Goal: Navigation & Orientation: Go to known website

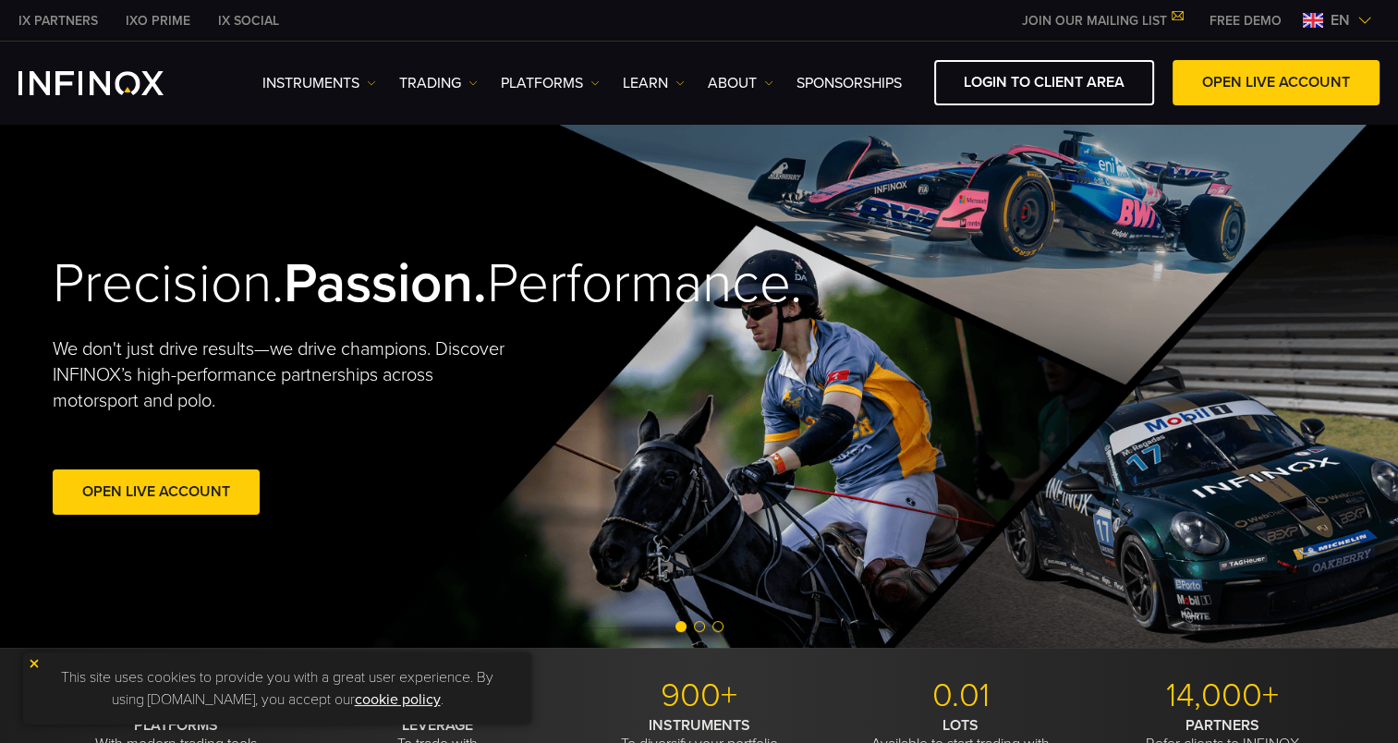
click at [1357, 15] on span "en" at bounding box center [1340, 20] width 34 height 22
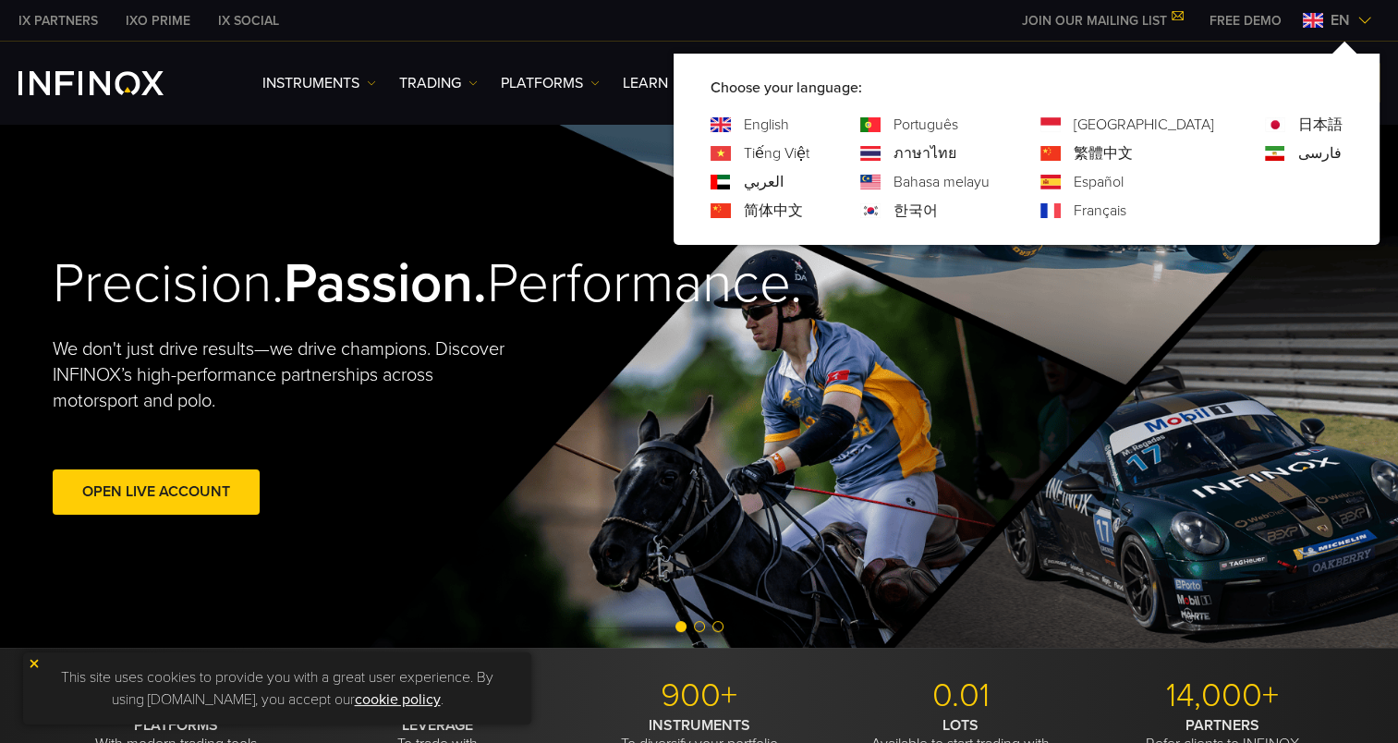
click at [938, 200] on link "한국어" at bounding box center [916, 211] width 44 height 22
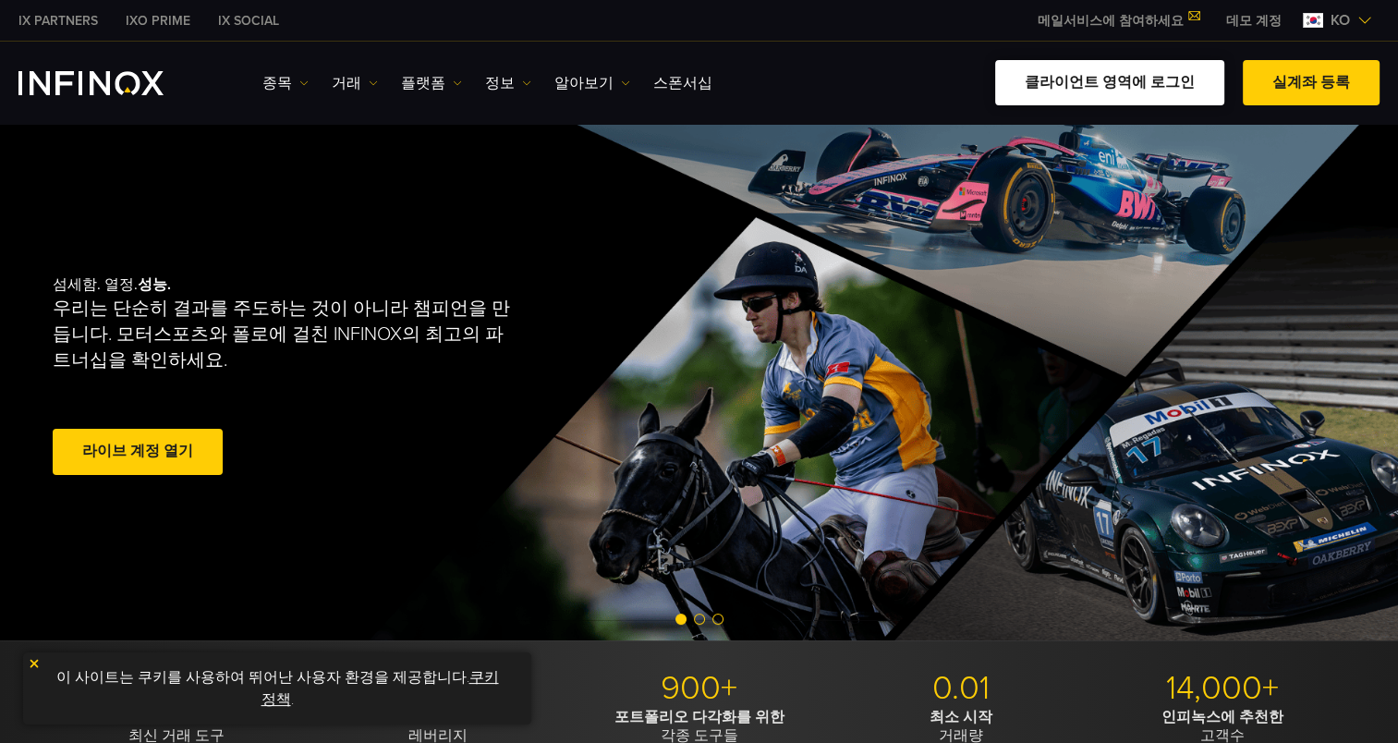
click at [1098, 72] on link "클라이언트 영역에 로그인" at bounding box center [1109, 82] width 229 height 45
